Goal: Obtain resource: Download file/media

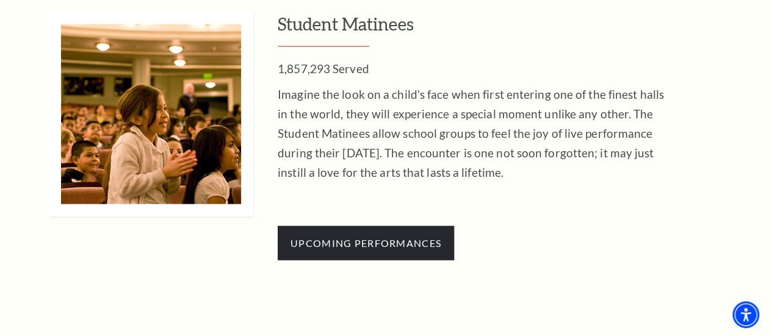
scroll to position [1167, 0]
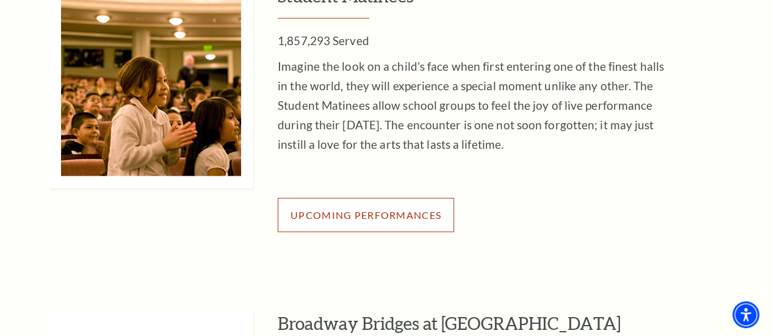
click at [379, 221] on span "Upcoming Performances" at bounding box center [365, 215] width 151 height 12
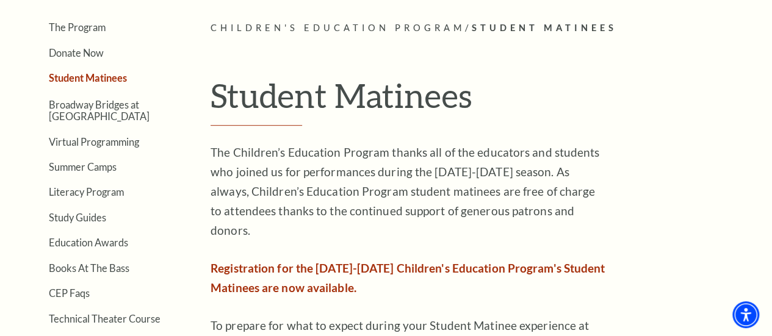
scroll to position [340, 0]
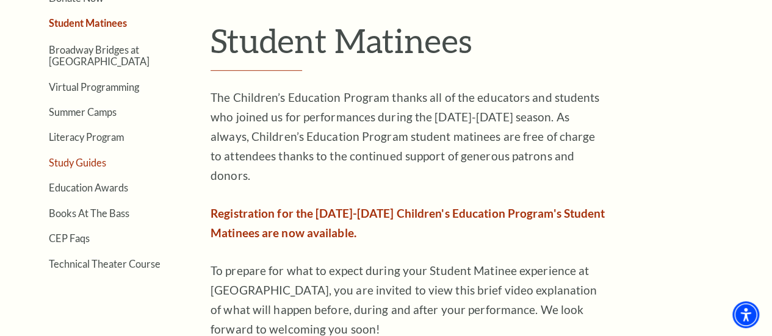
click at [73, 167] on link "Study Guides" at bounding box center [77, 163] width 57 height 12
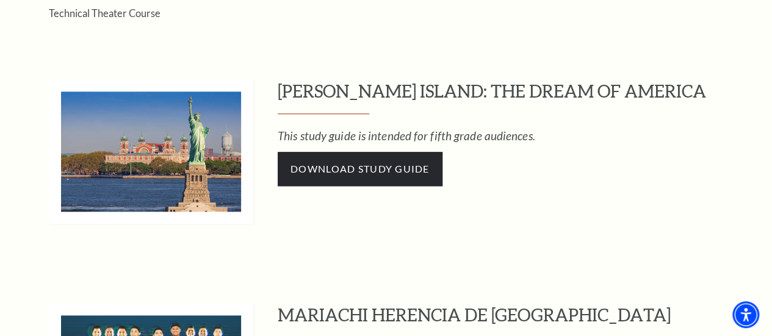
scroll to position [583, 0]
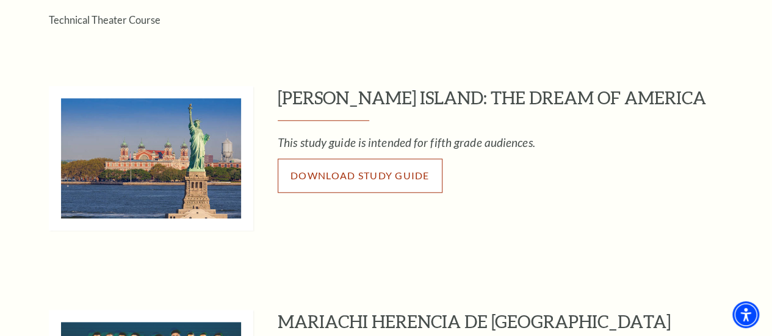
click at [391, 173] on span "Download Study Guide" at bounding box center [359, 176] width 139 height 12
